Goal: Communication & Community: Answer question/provide support

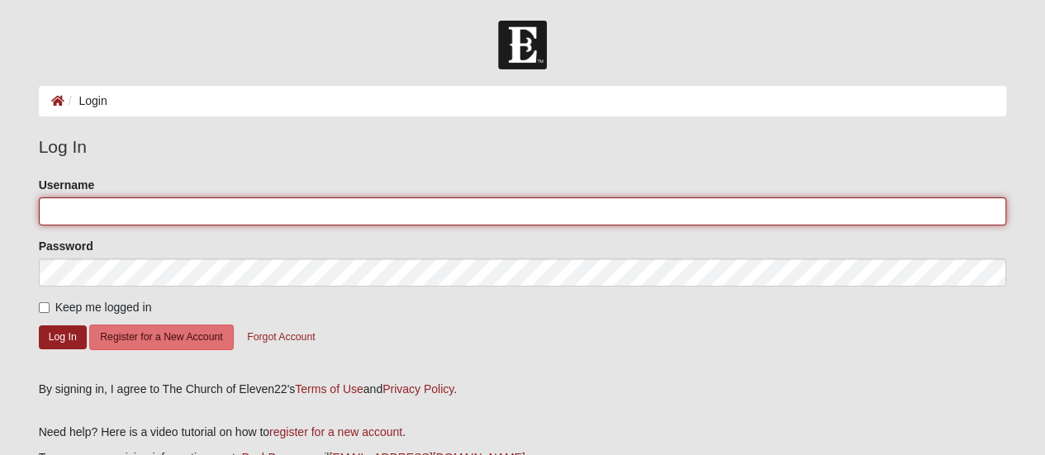
type input "[EMAIL_ADDRESS][DOMAIN_NAME]"
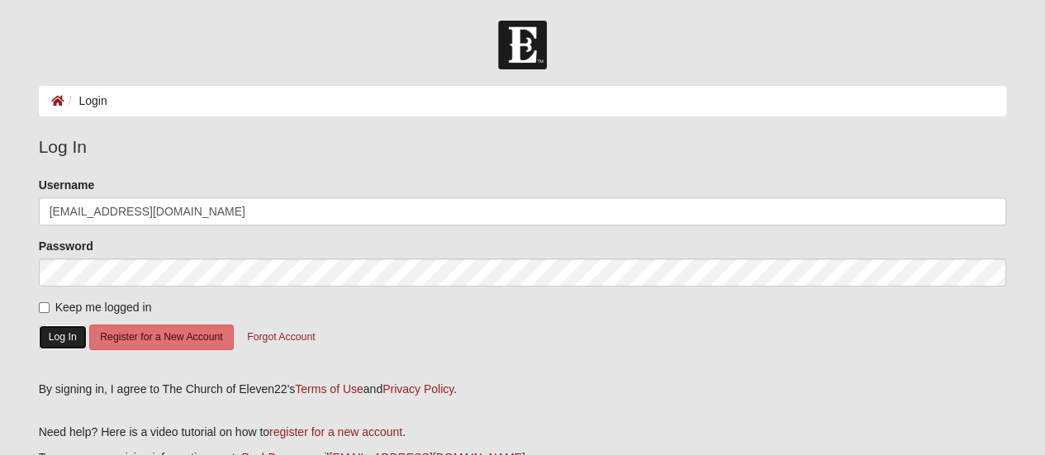
click at [54, 340] on button "Log In" at bounding box center [63, 338] width 48 height 24
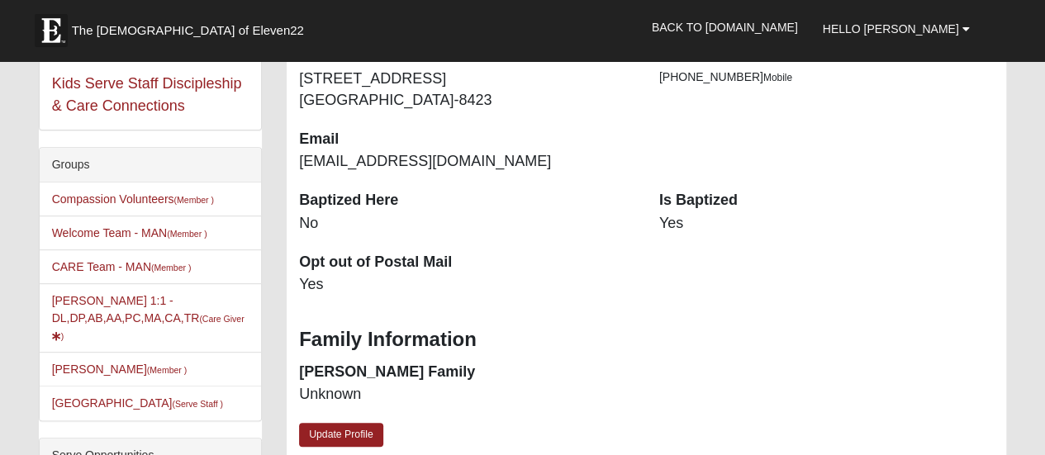
scroll to position [262, 0]
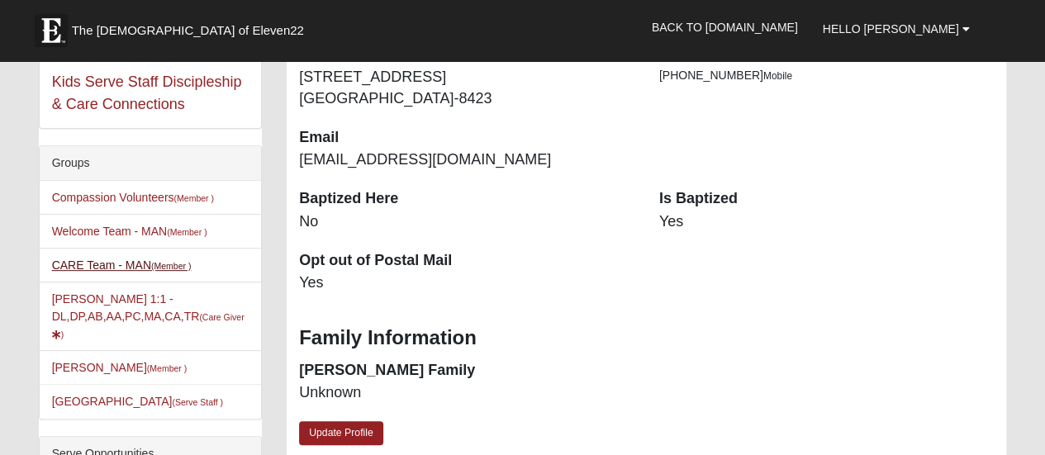
click at [81, 264] on link "CARE Team - MAN (Member )" at bounding box center [122, 265] width 140 height 13
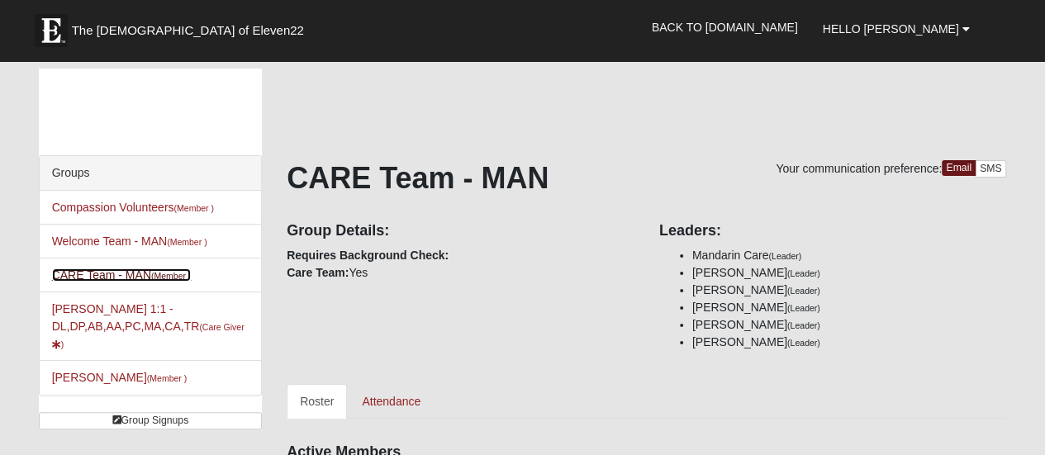
click at [124, 271] on link "CARE Team - MAN (Member )" at bounding box center [122, 275] width 140 height 13
click at [145, 270] on link "CARE Team - MAN (Member )" at bounding box center [122, 275] width 140 height 13
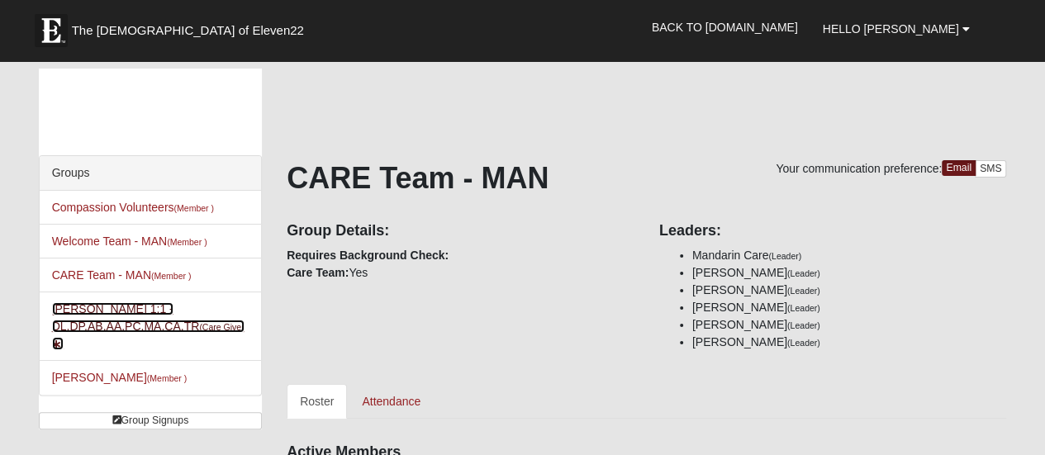
click at [225, 328] on small "(Care Giver )" at bounding box center [148, 335] width 193 height 27
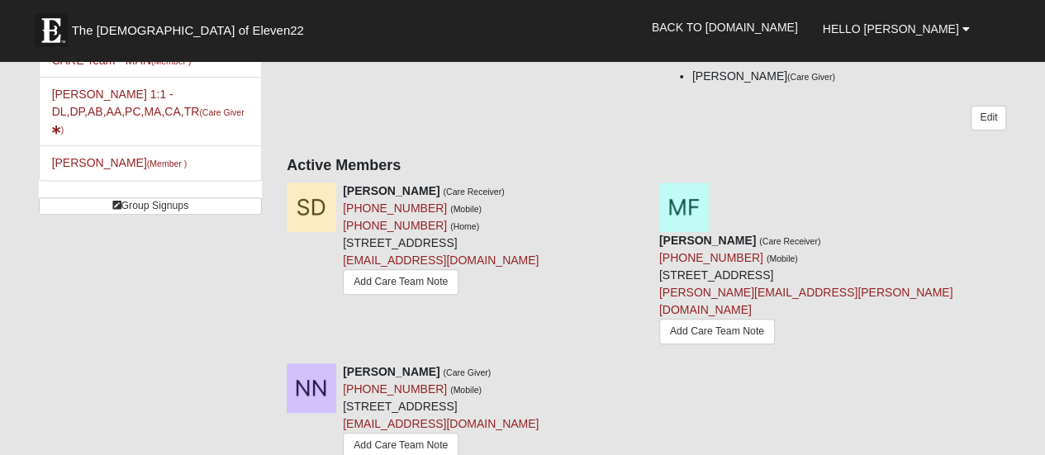
scroll to position [213, 0]
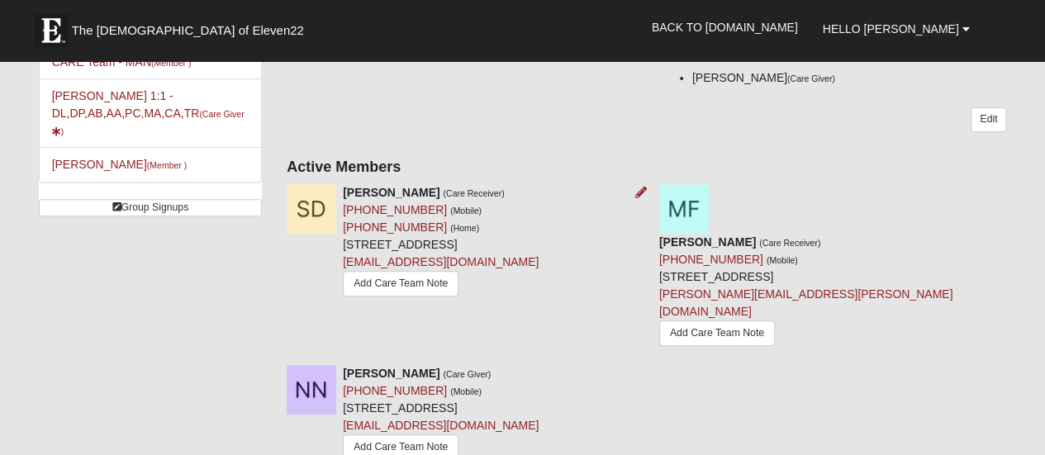
click at [310, 218] on img at bounding box center [312, 209] width 50 height 50
click at [347, 297] on link "Add Care Team Note" at bounding box center [401, 284] width 116 height 26
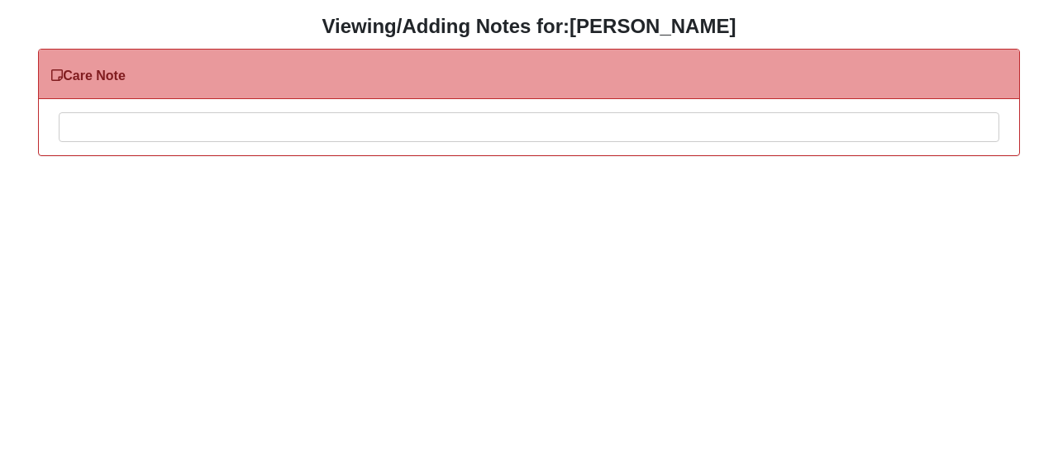
click at [192, 121] on div at bounding box center [528, 149] width 939 height 73
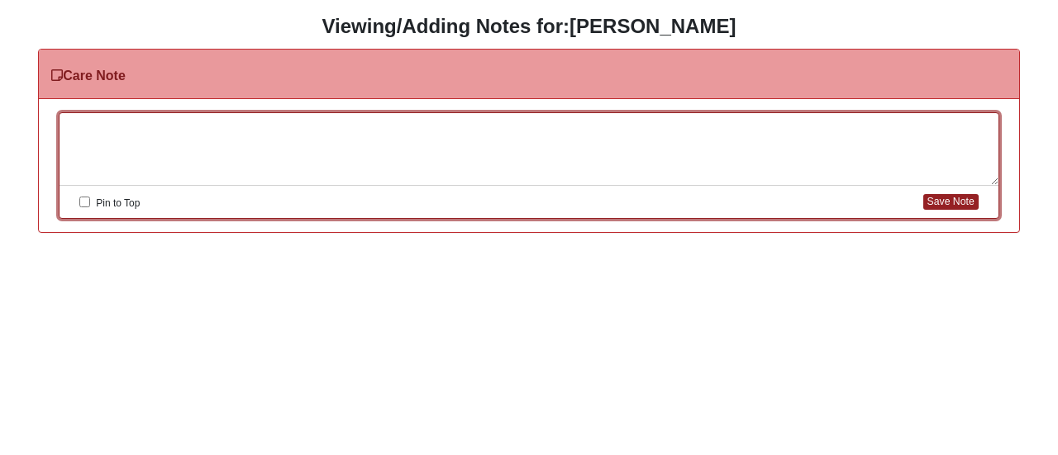
click at [246, 165] on div at bounding box center [528, 149] width 939 height 73
click at [948, 201] on button "Save Note" at bounding box center [950, 202] width 55 height 16
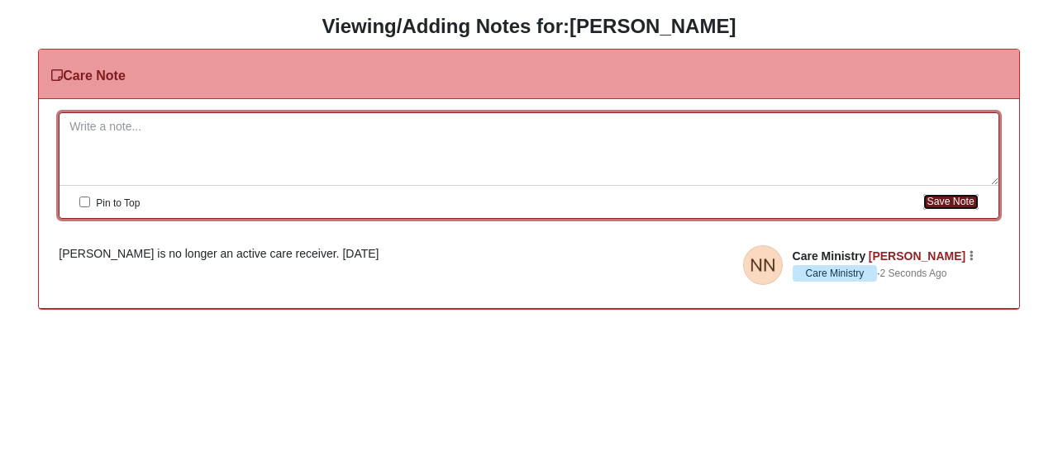
drag, startPoint x: 948, startPoint y: 201, endPoint x: 419, endPoint y: 270, distance: 533.3
click at [419, 270] on div "Please correct the following: Pin to Top Save Note Care Ministry Nancy Nordstro…" at bounding box center [529, 204] width 980 height 210
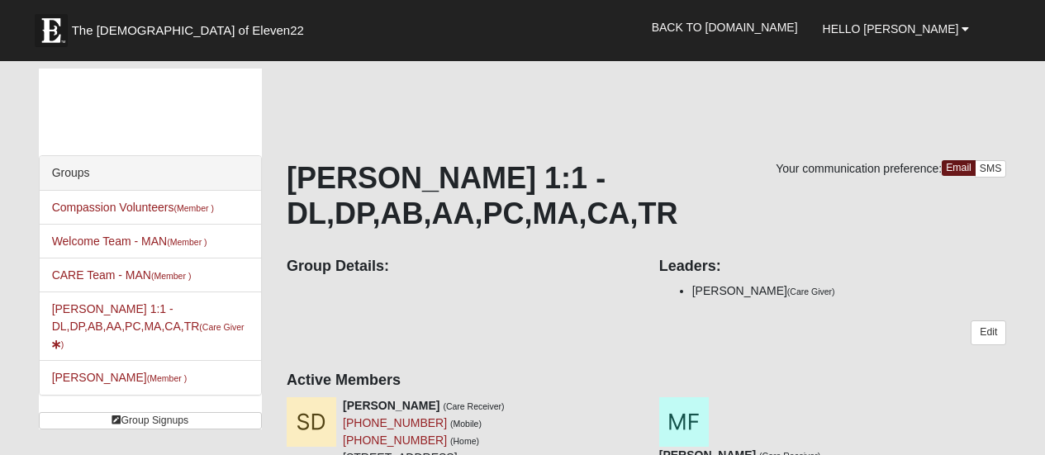
scroll to position [213, 0]
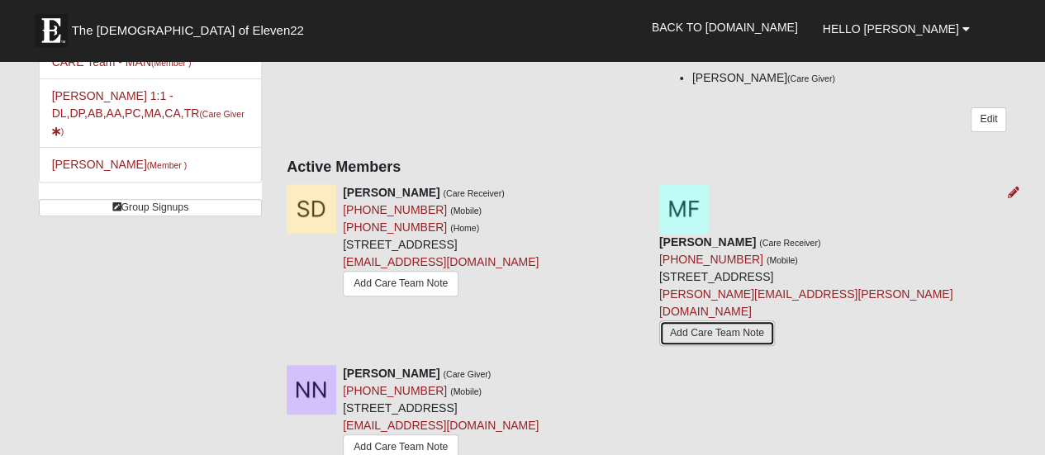
click at [751, 321] on link "Add Care Team Note" at bounding box center [717, 334] width 116 height 26
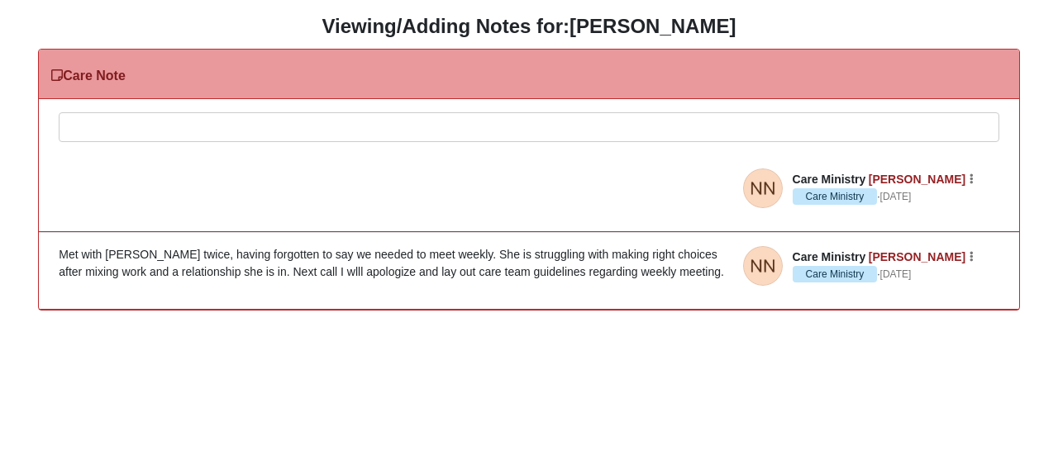
click at [78, 124] on div at bounding box center [528, 149] width 939 height 73
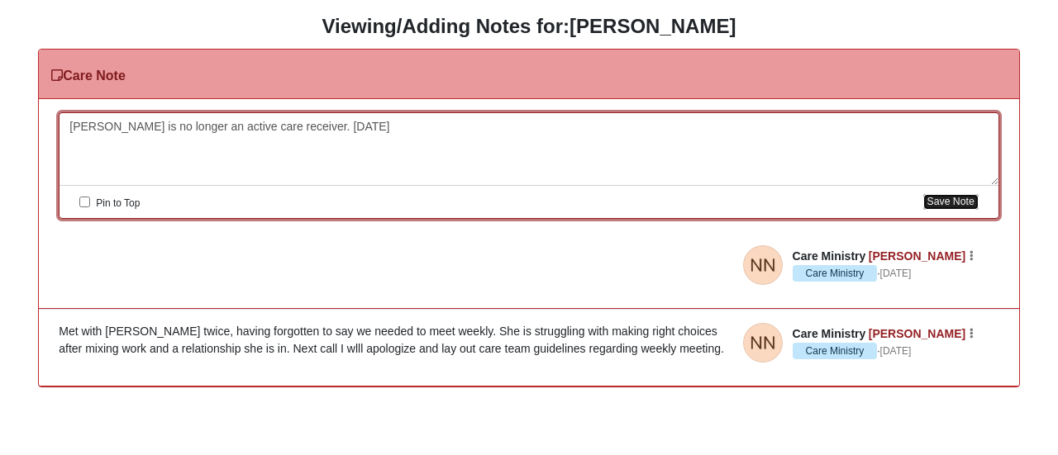
click at [952, 203] on button "Save Note" at bounding box center [950, 202] width 55 height 16
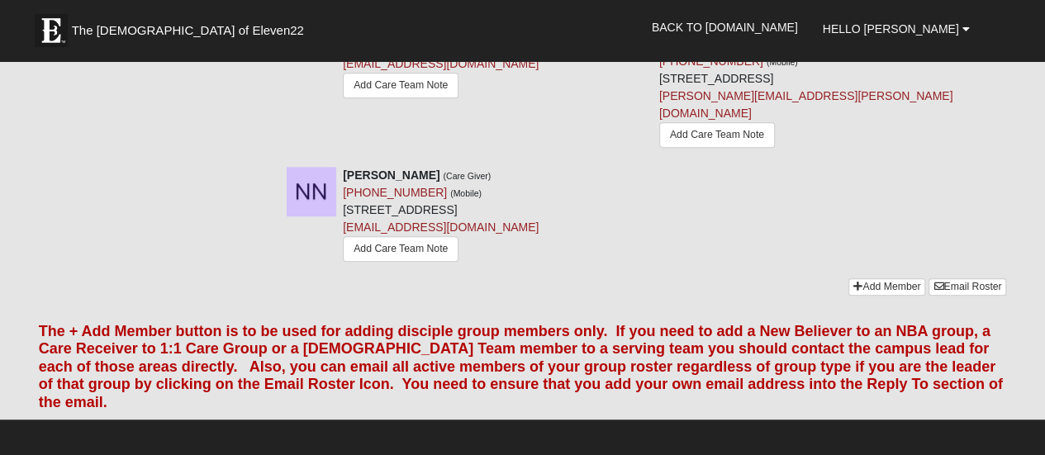
scroll to position [412, 0]
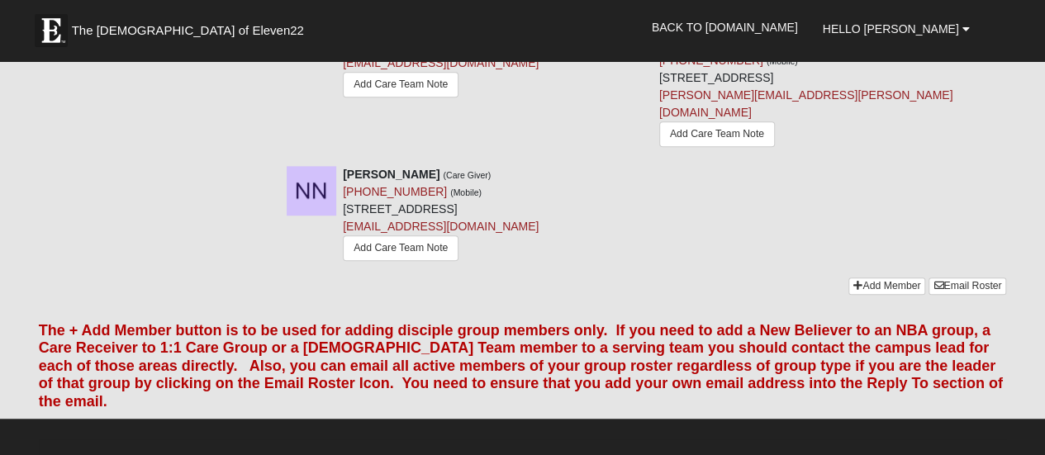
click at [698, 241] on div "[PERSON_NAME] (Care Giver) [PHONE_NUMBER] (Mobile) [STREET_ADDRESS] [EMAIL_ADDR…" at bounding box center [646, 222] width 744 height 112
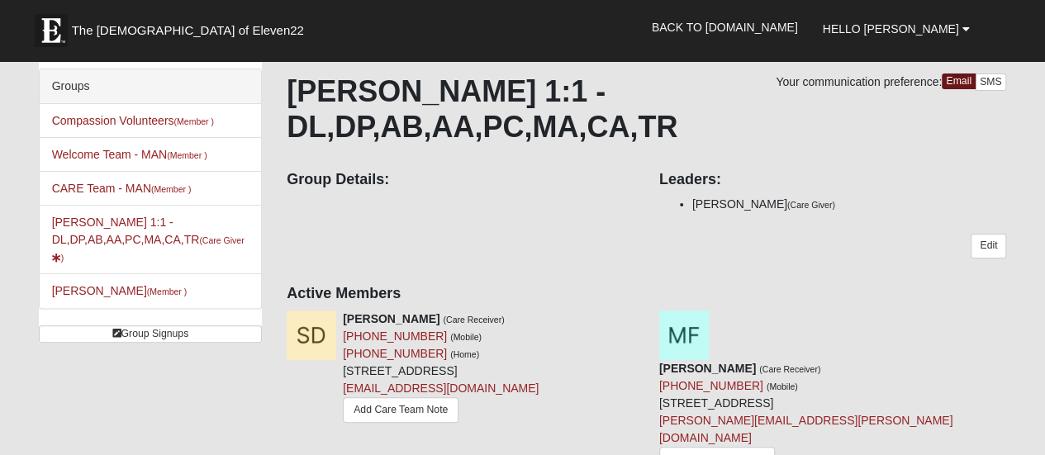
scroll to position [0, 0]
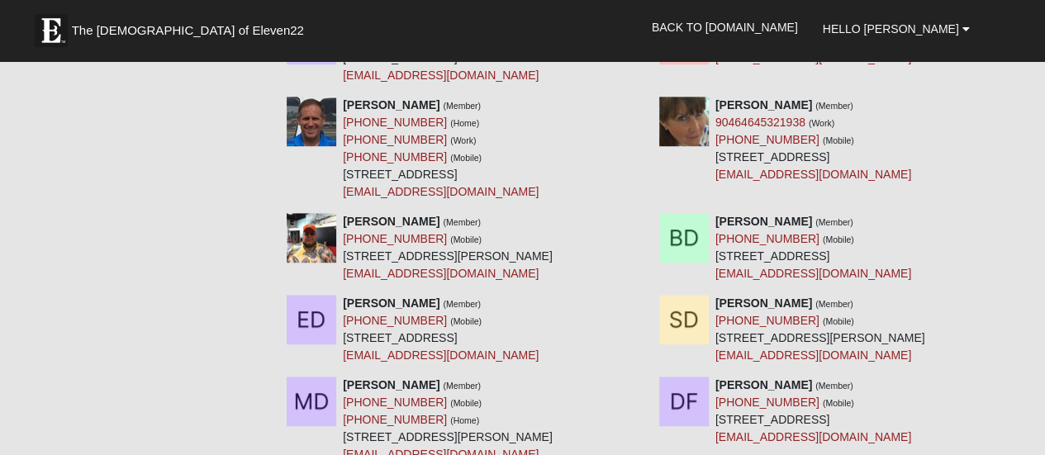
scroll to position [454, 0]
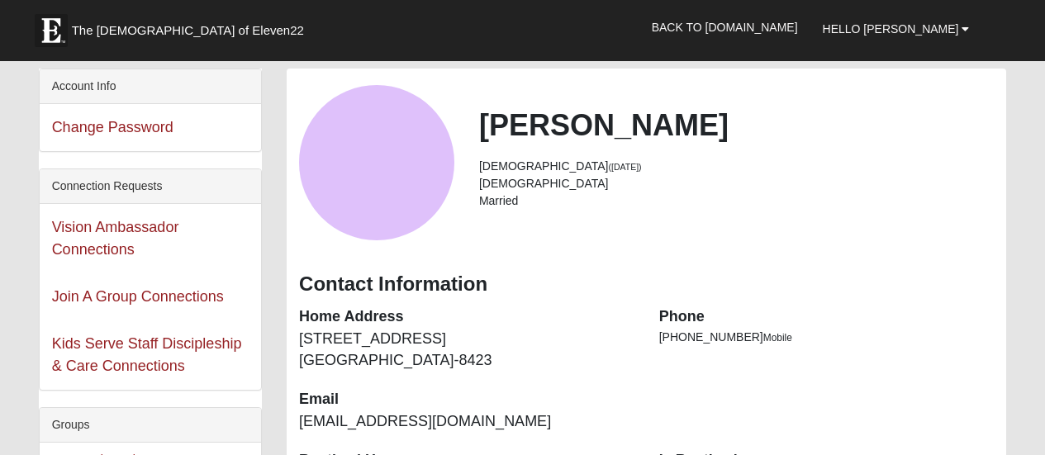
scroll to position [262, 0]
